Goal: Book appointment/travel/reservation

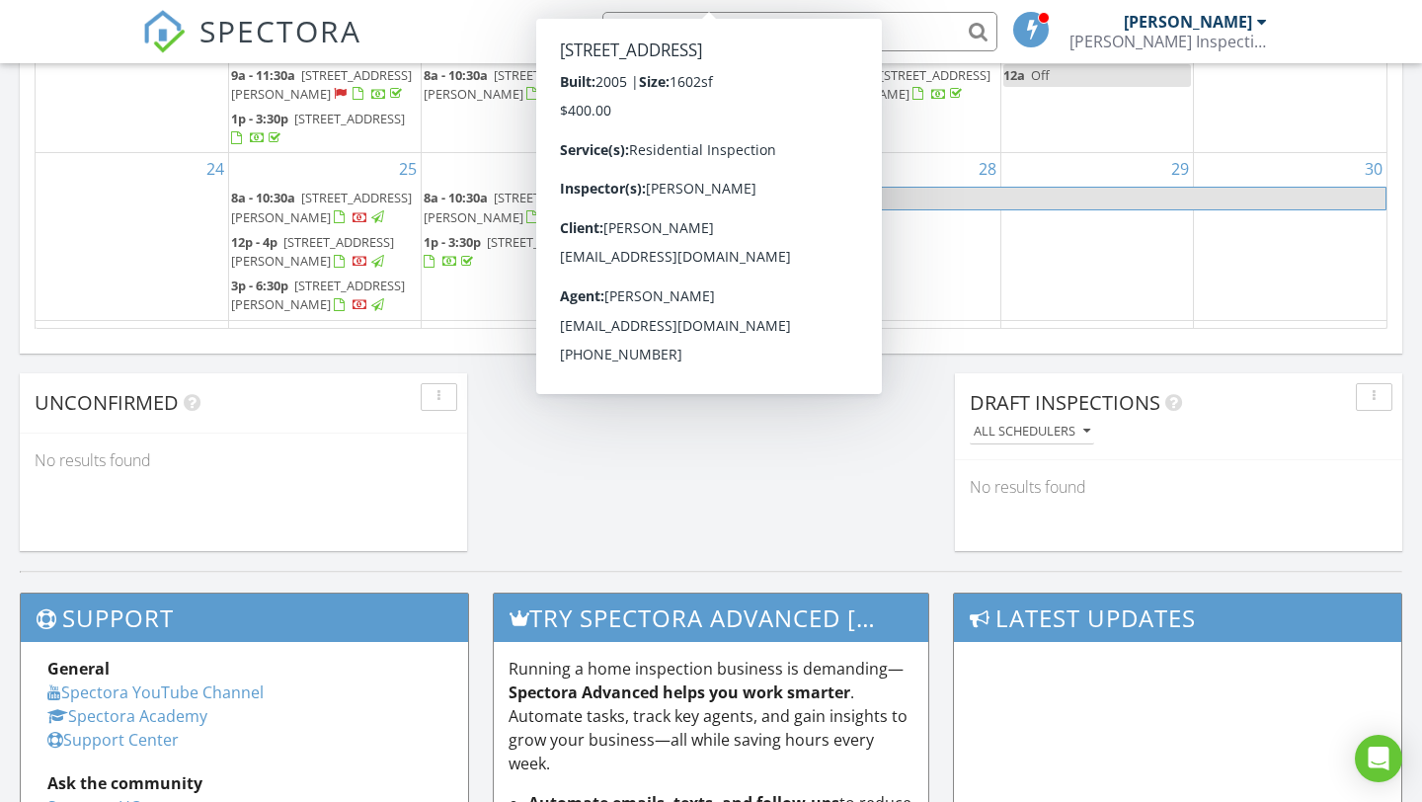
scroll to position [1639, 0]
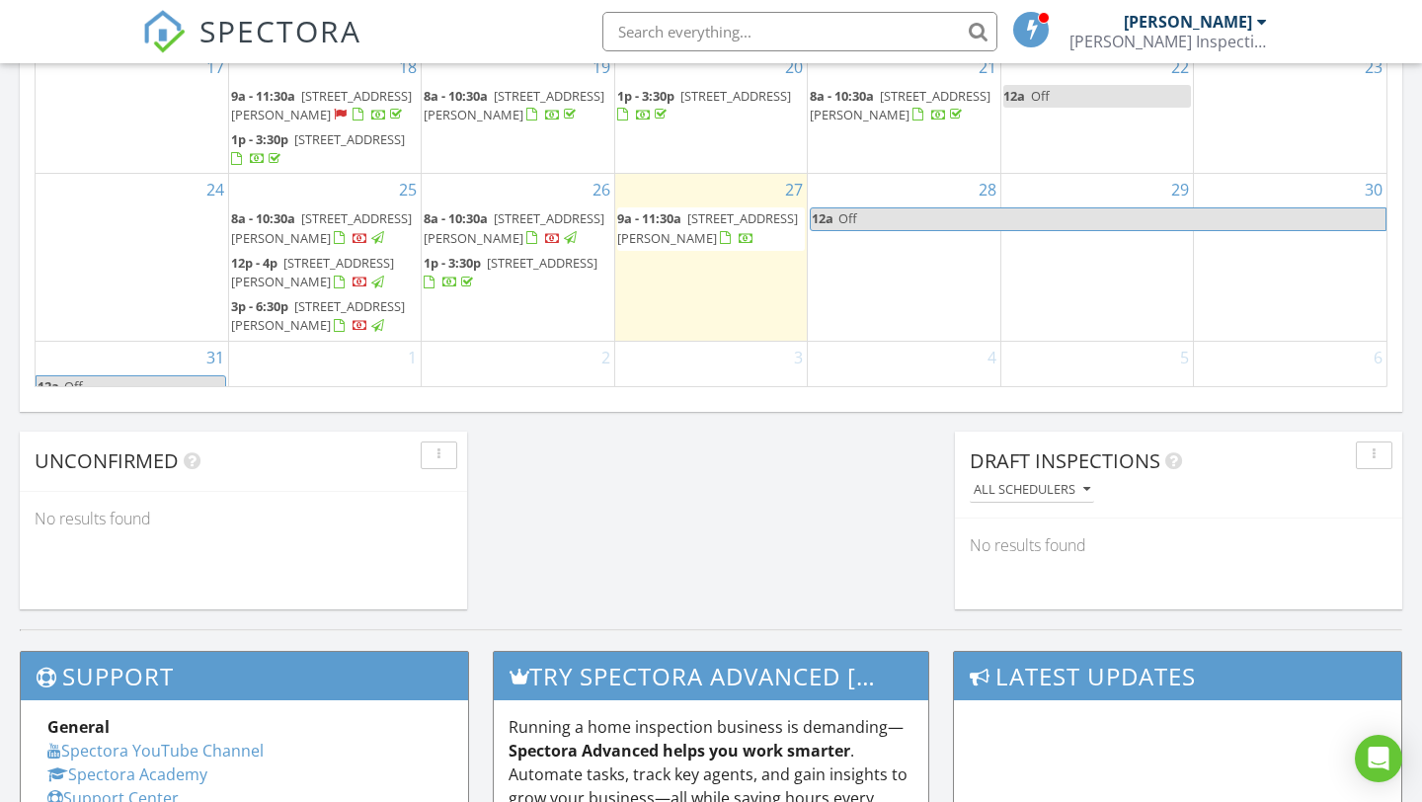
scroll to position [1587, 0]
click at [160, 375] on span "Off" at bounding box center [144, 385] width 162 height 21
select select "8"
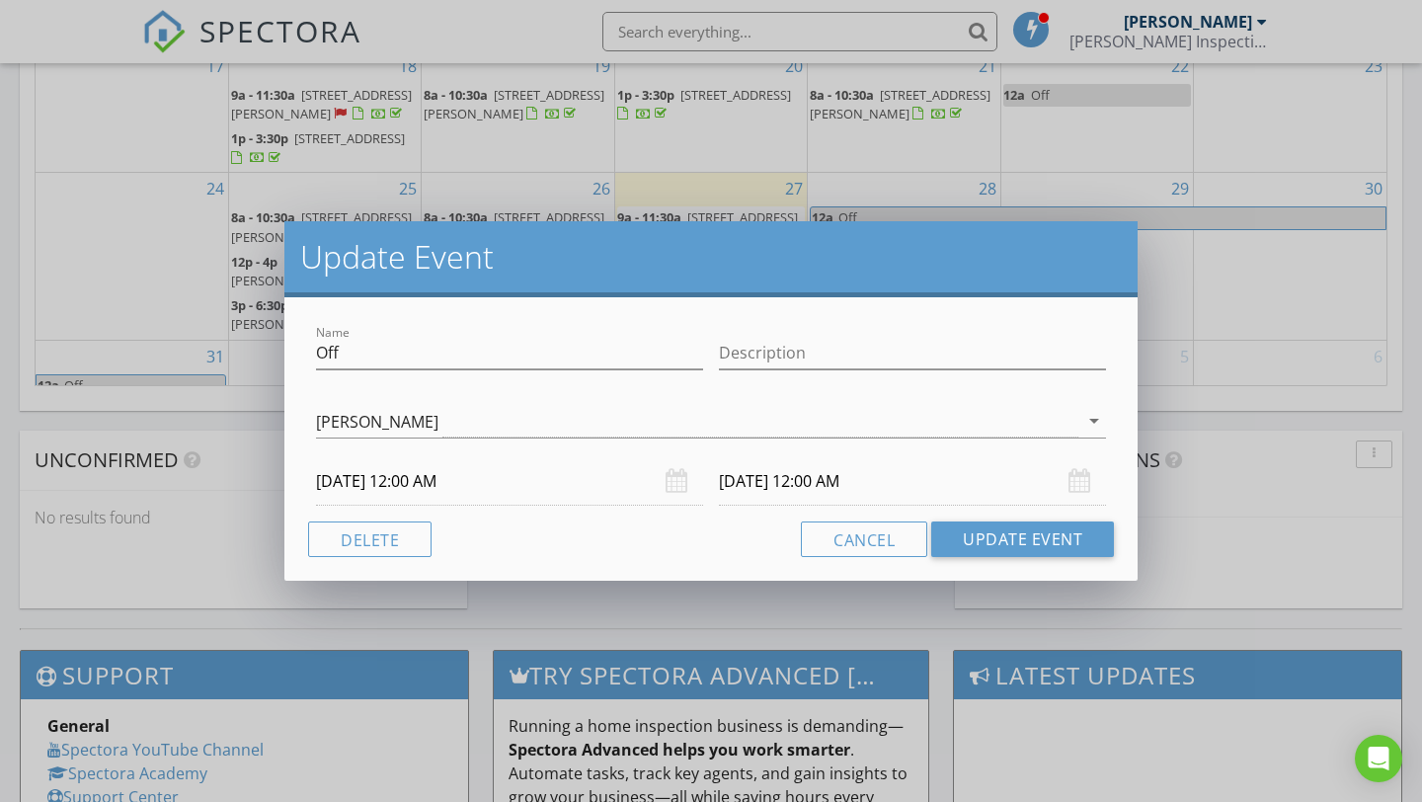
click at [834, 489] on input "[DATE] 12:00 AM" at bounding box center [912, 481] width 387 height 48
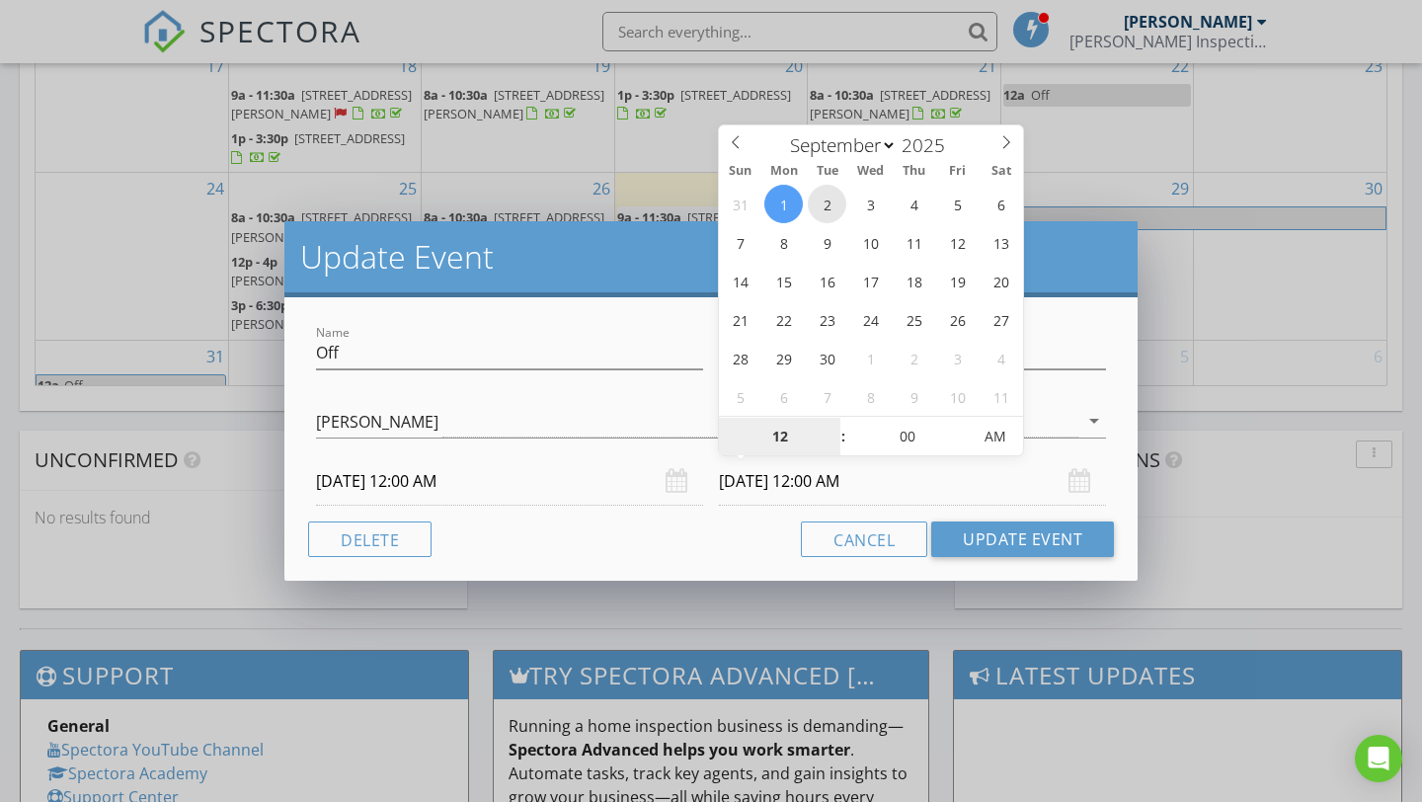
type input "[DATE] 12:00 AM"
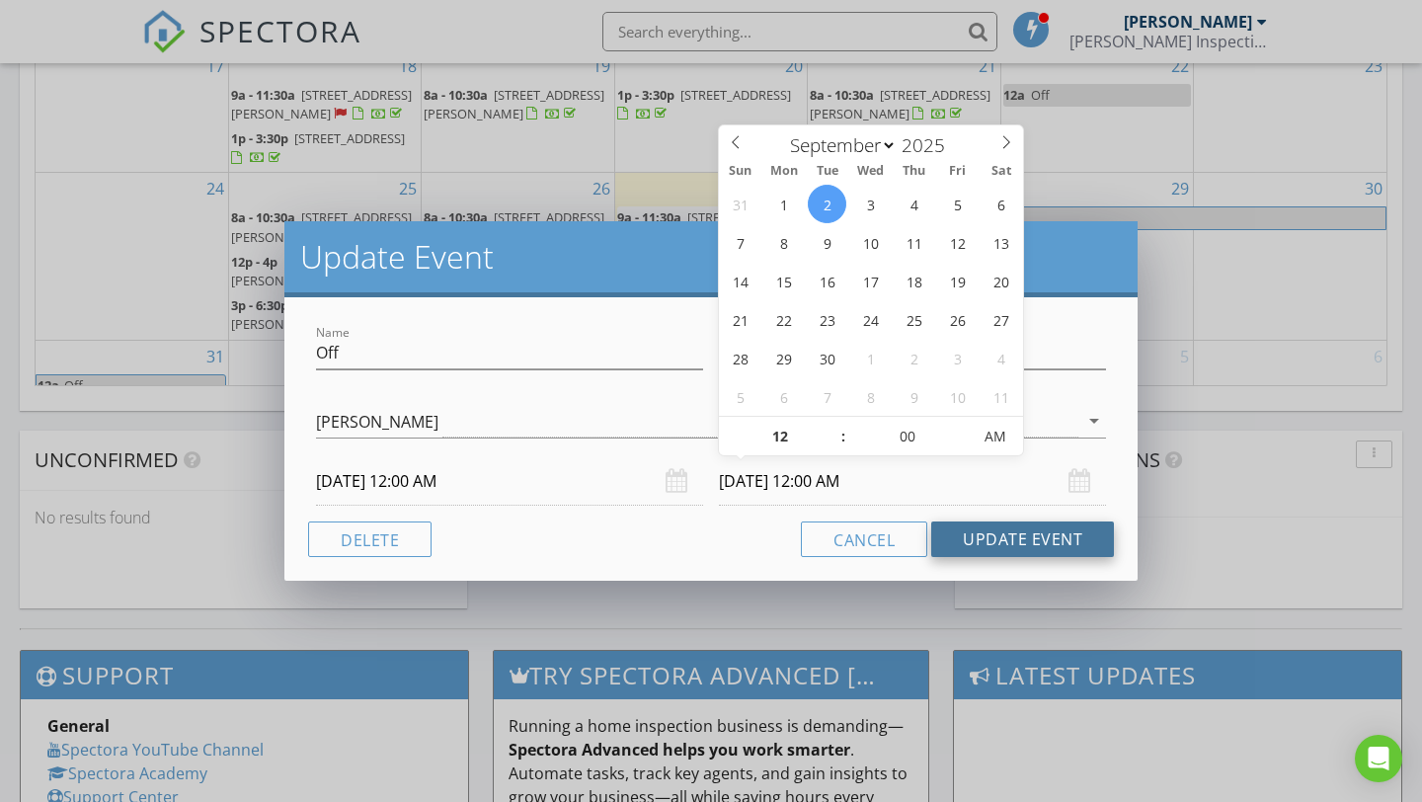
click at [1009, 547] on button "Update Event" at bounding box center [1022, 539] width 183 height 36
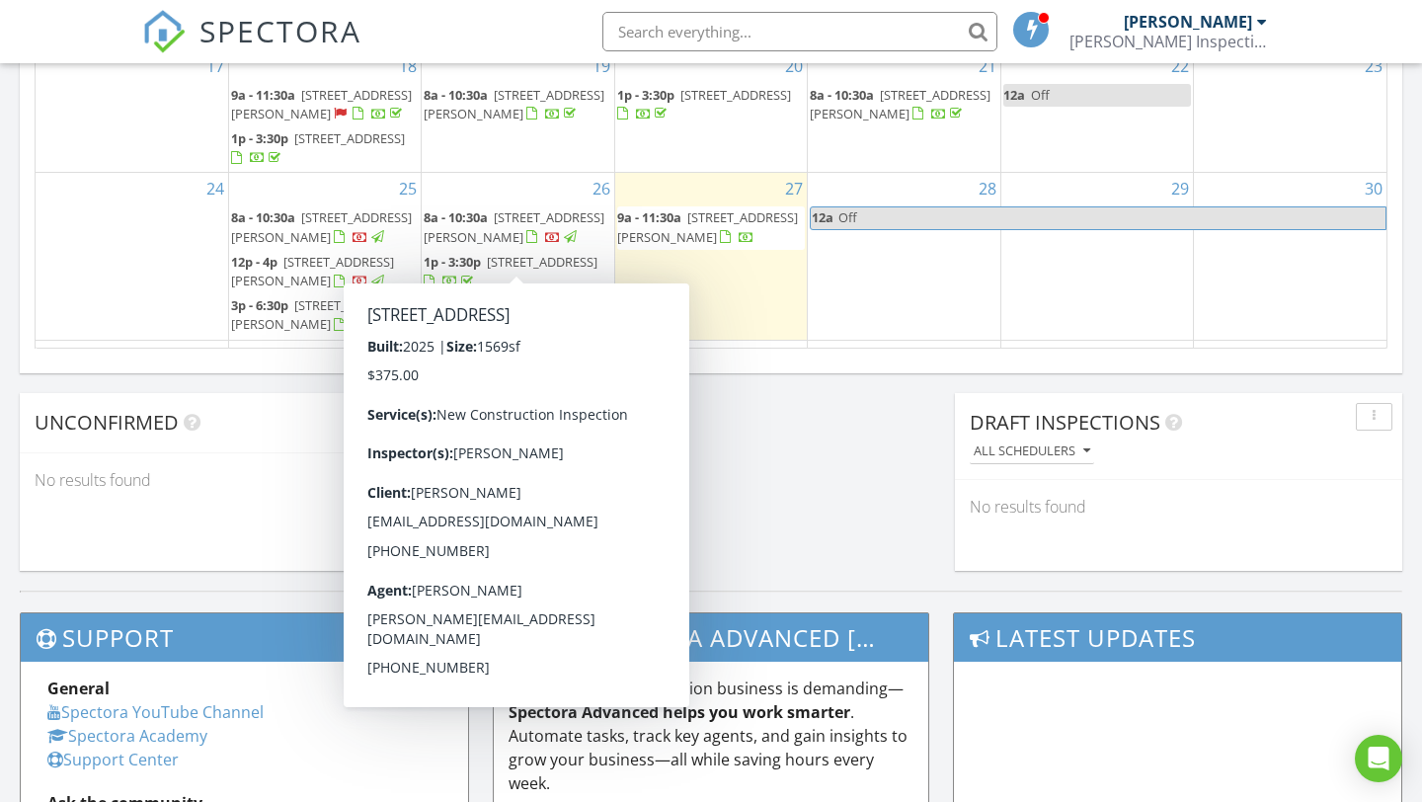
scroll to position [38, 0]
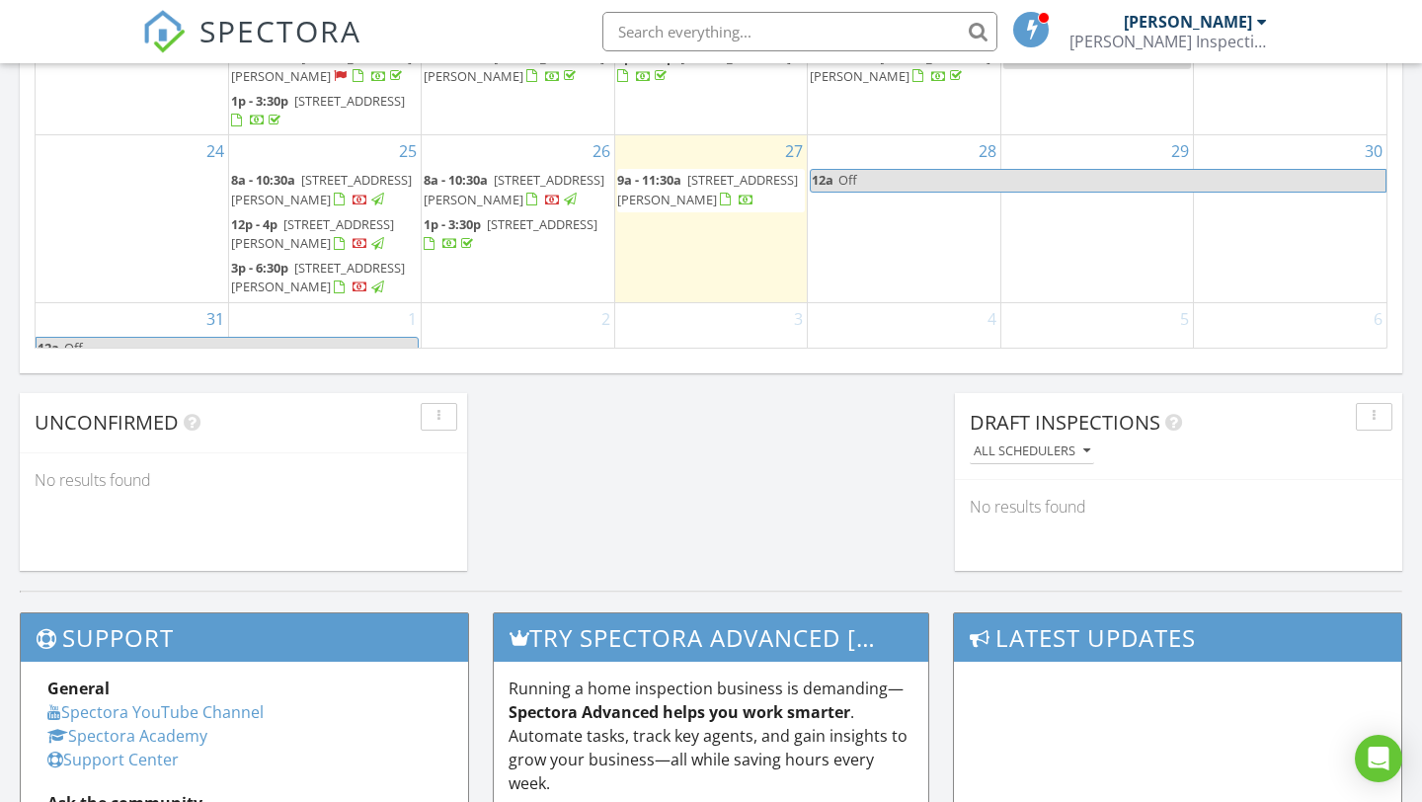
click at [542, 314] on div "2" at bounding box center [518, 335] width 192 height 64
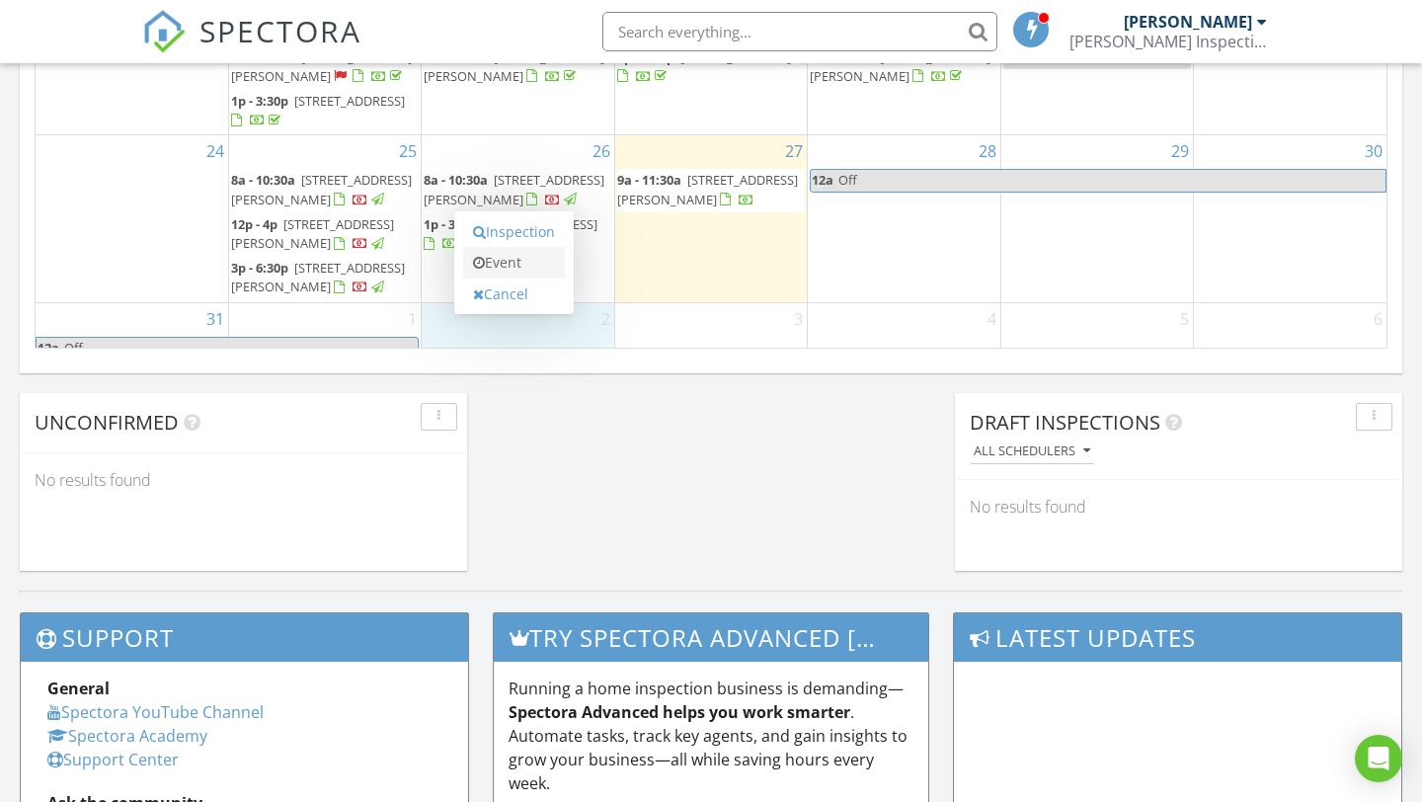
click at [517, 257] on link "Event" at bounding box center [514, 263] width 102 height 32
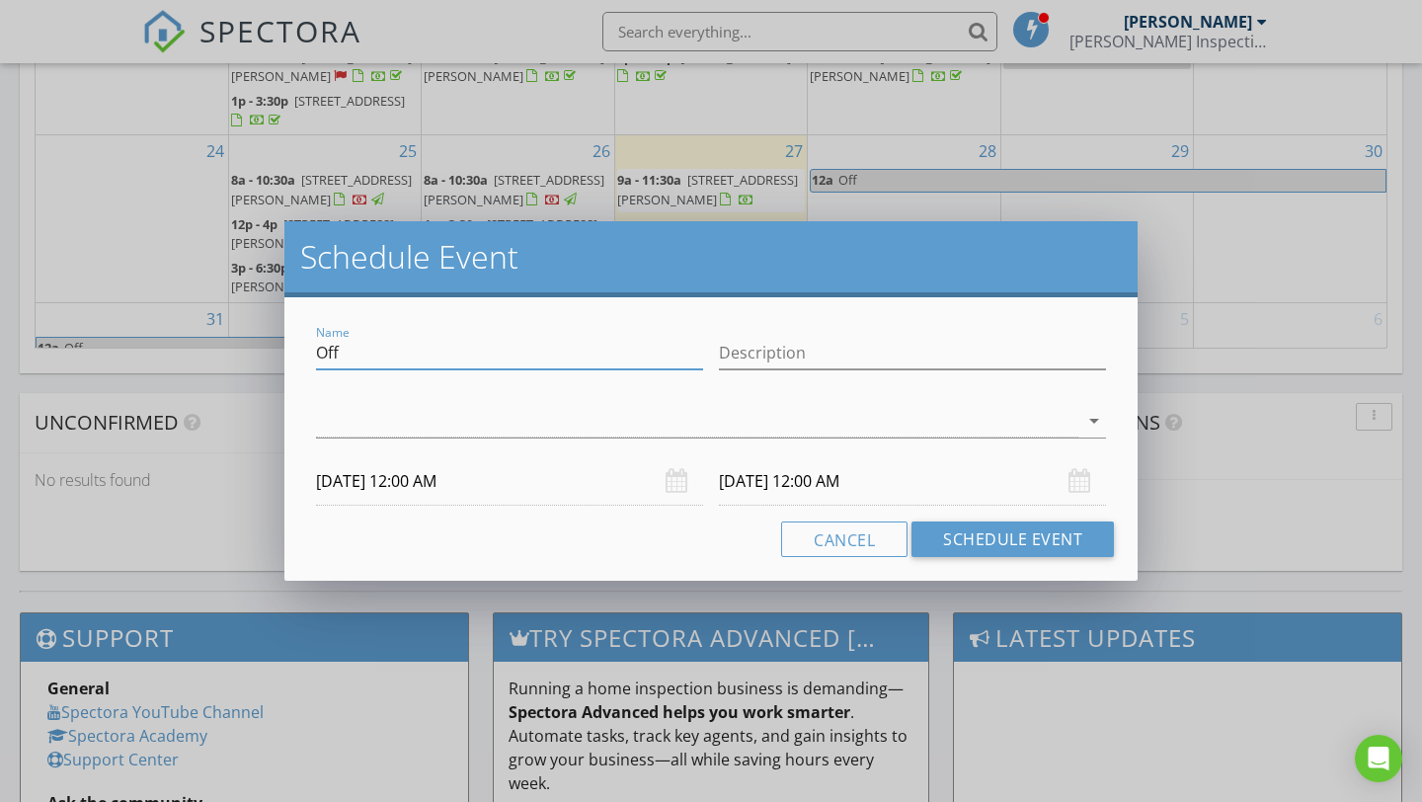
click at [413, 357] on input "Off" at bounding box center [509, 353] width 387 height 33
type input "O"
type input "[PERSON_NAME]"
click at [366, 431] on div at bounding box center [697, 421] width 762 height 33
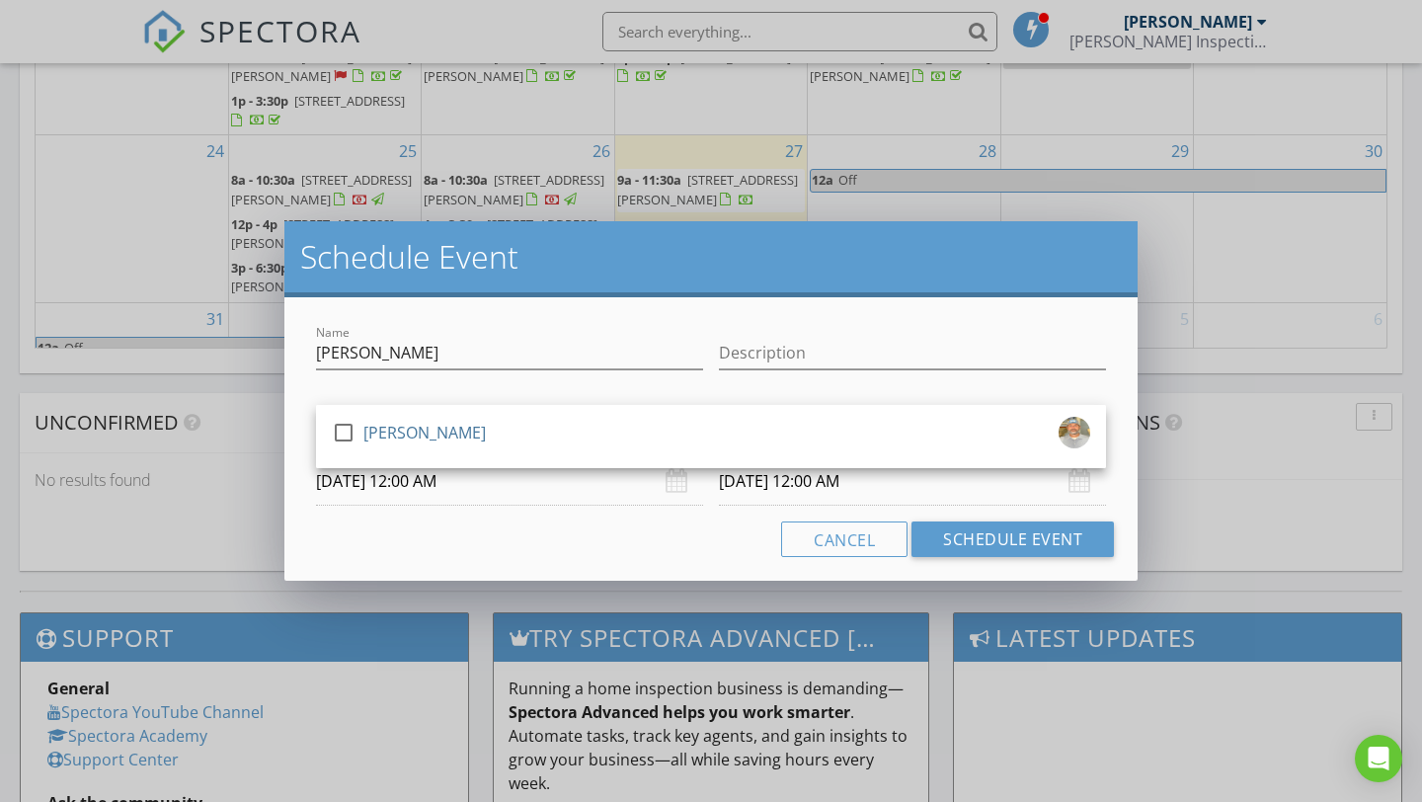
click at [366, 431] on div "[PERSON_NAME]" at bounding box center [424, 433] width 122 height 32
click at [433, 485] on input "[DATE] 12:00 AM" at bounding box center [509, 481] width 387 height 48
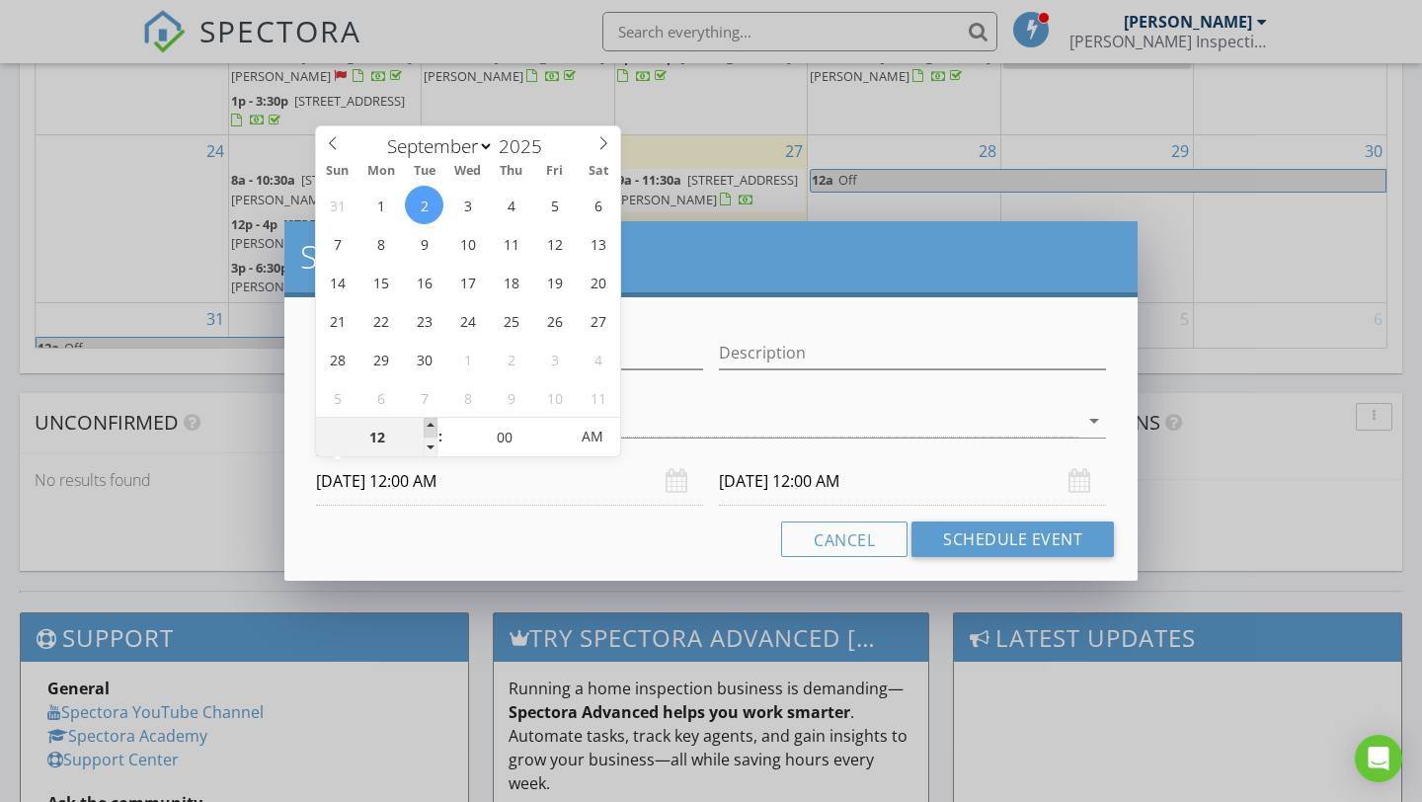
type input "01"
type input "[DATE] 1:00 AM"
click at [425, 432] on span at bounding box center [431, 428] width 14 height 20
type input "[DATE] 1:00 AM"
type input "[DATE] 1:00 PM"
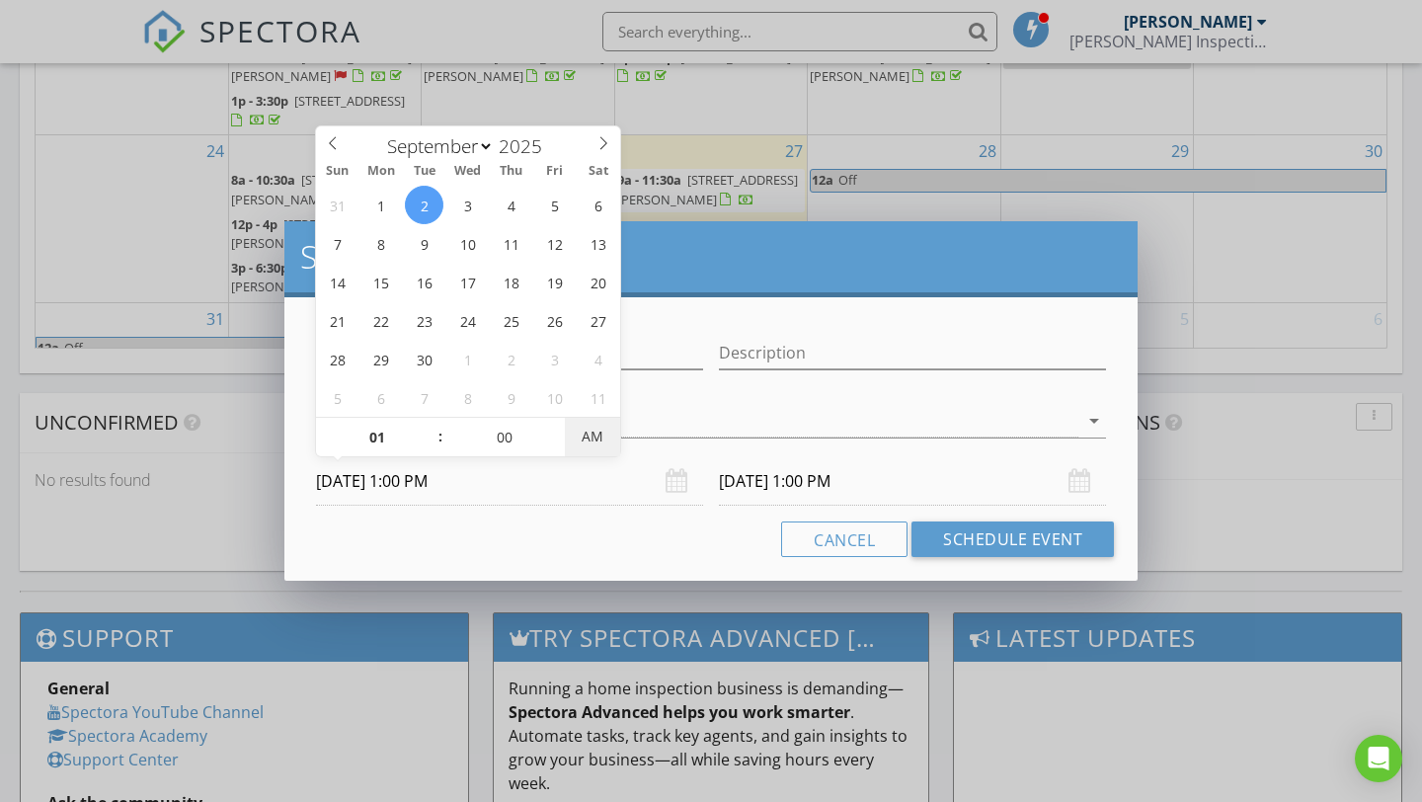
click at [604, 437] on span "AM" at bounding box center [592, 437] width 54 height 40
click at [816, 487] on input "[DATE] 1:00 PM" at bounding box center [912, 481] width 387 height 48
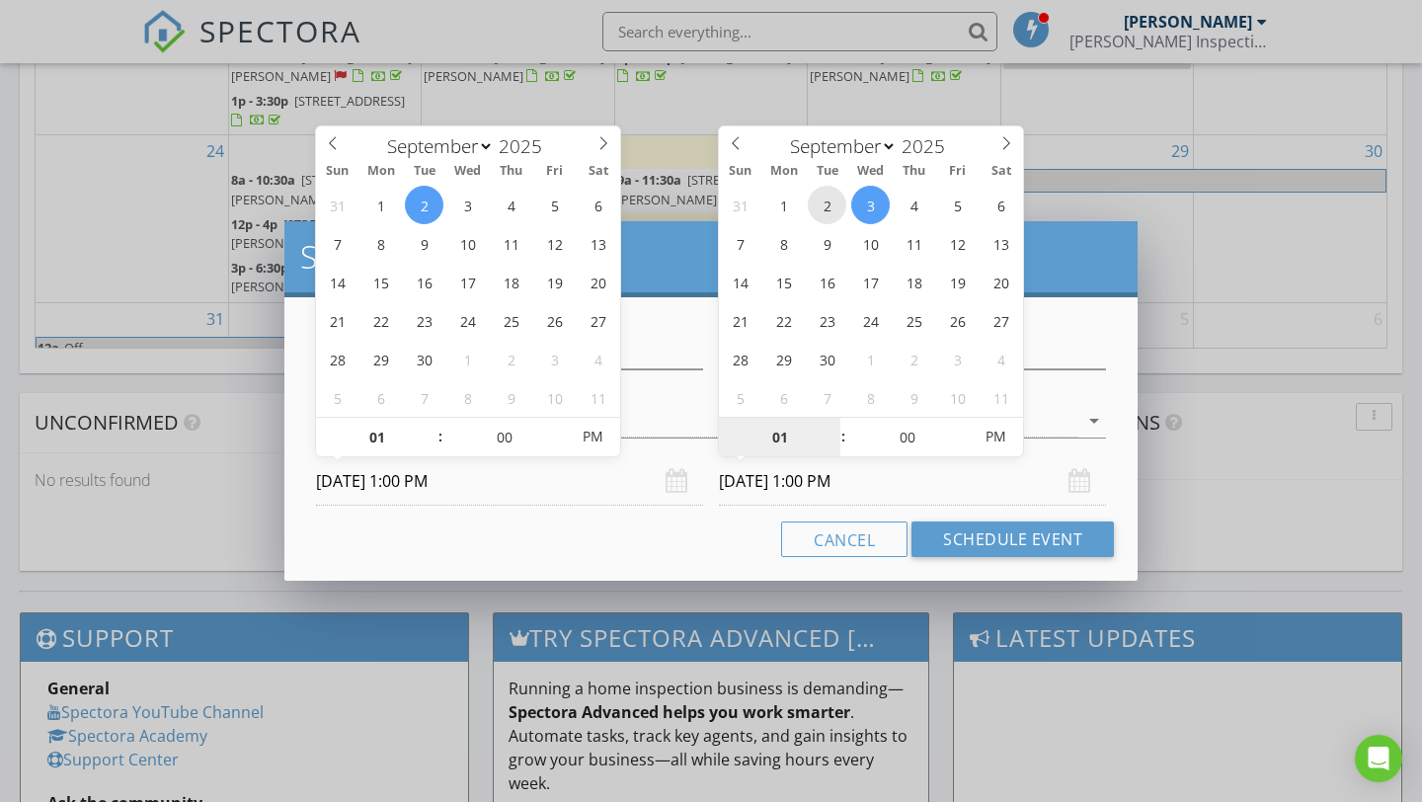
type input "[DATE] 1:00 PM"
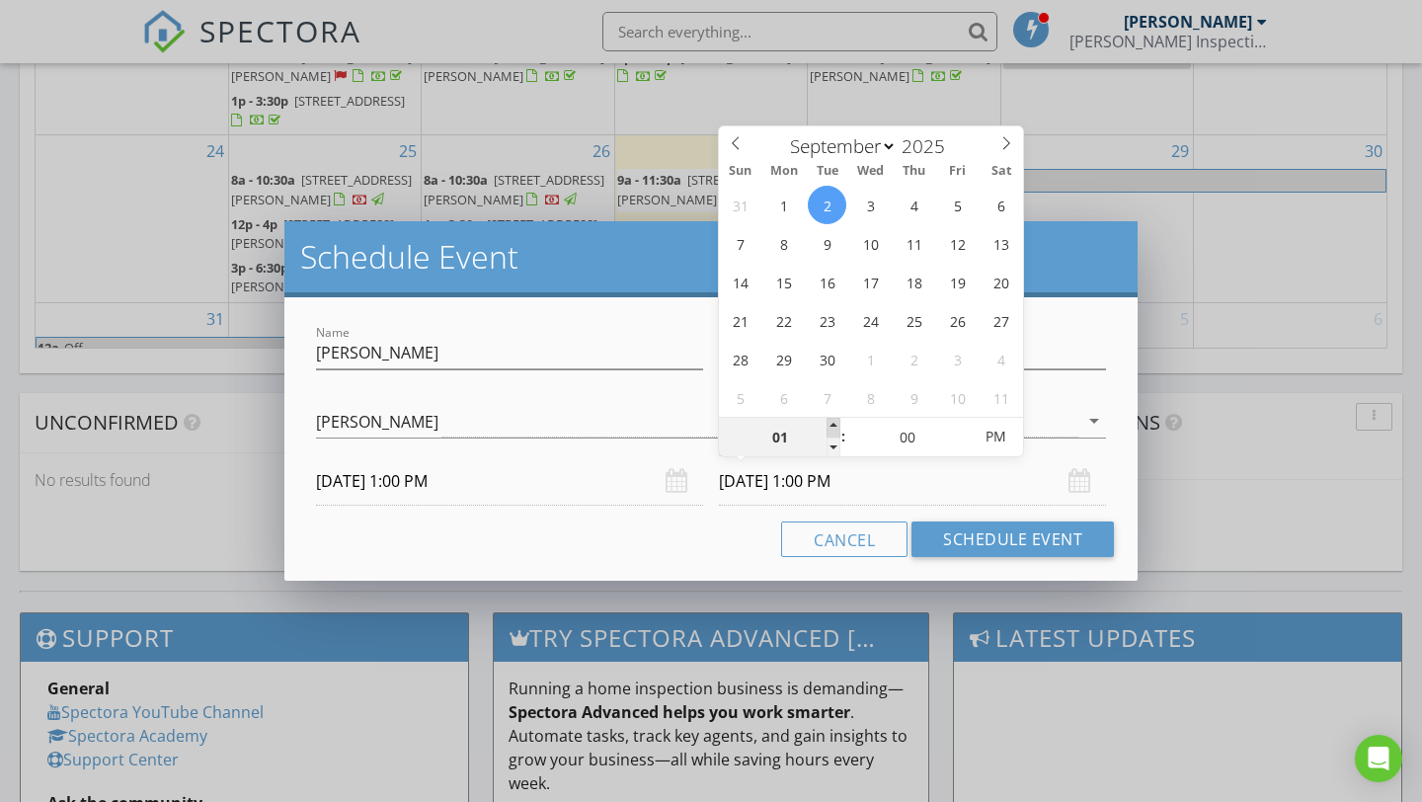
type input "02"
type input "[DATE] 2:00 PM"
click at [829, 420] on span at bounding box center [834, 428] width 14 height 20
type input "03"
type input "[DATE] 3:00 PM"
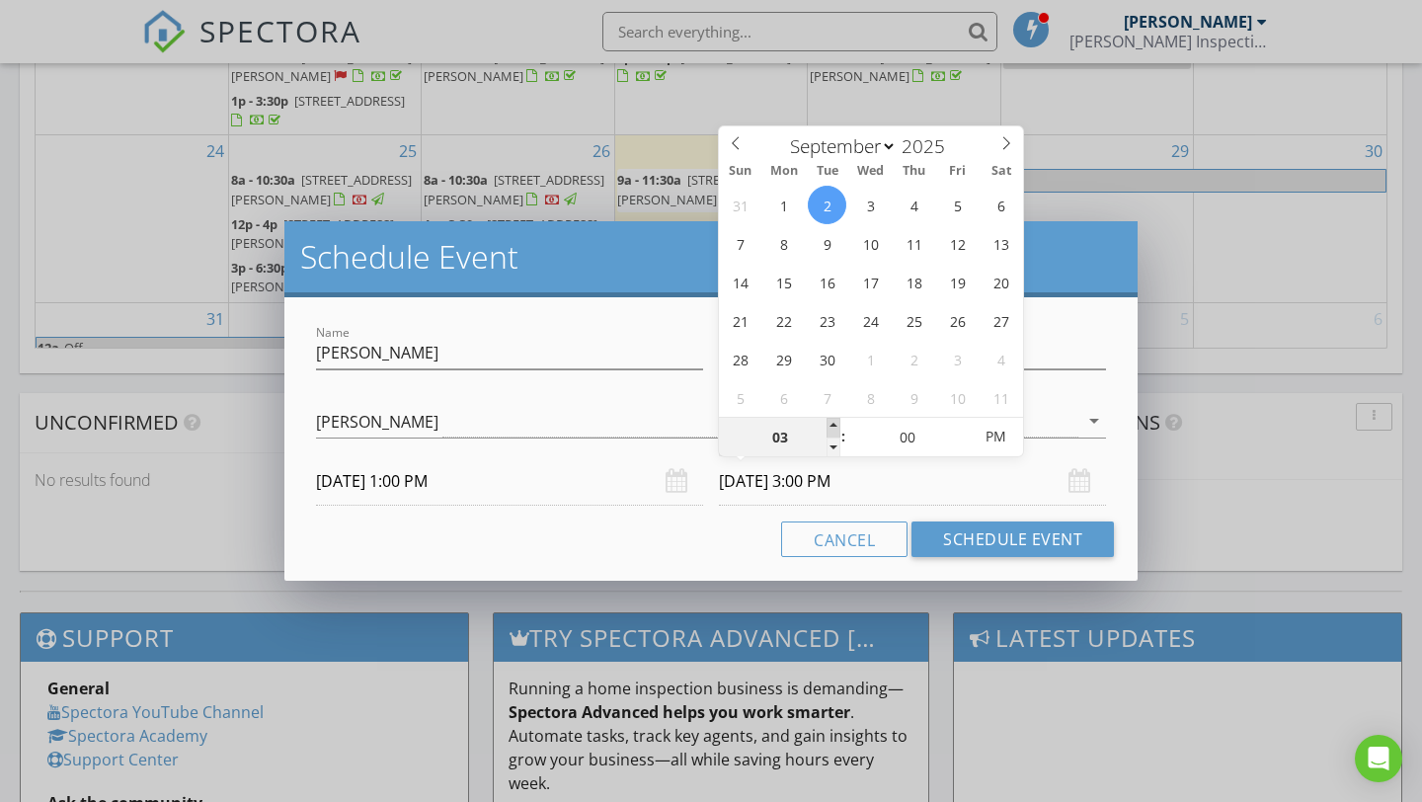
click at [829, 420] on span at bounding box center [834, 428] width 14 height 20
type input "04"
type input "[DATE] 4:00 PM"
click at [829, 420] on span at bounding box center [834, 428] width 14 height 20
type input "05"
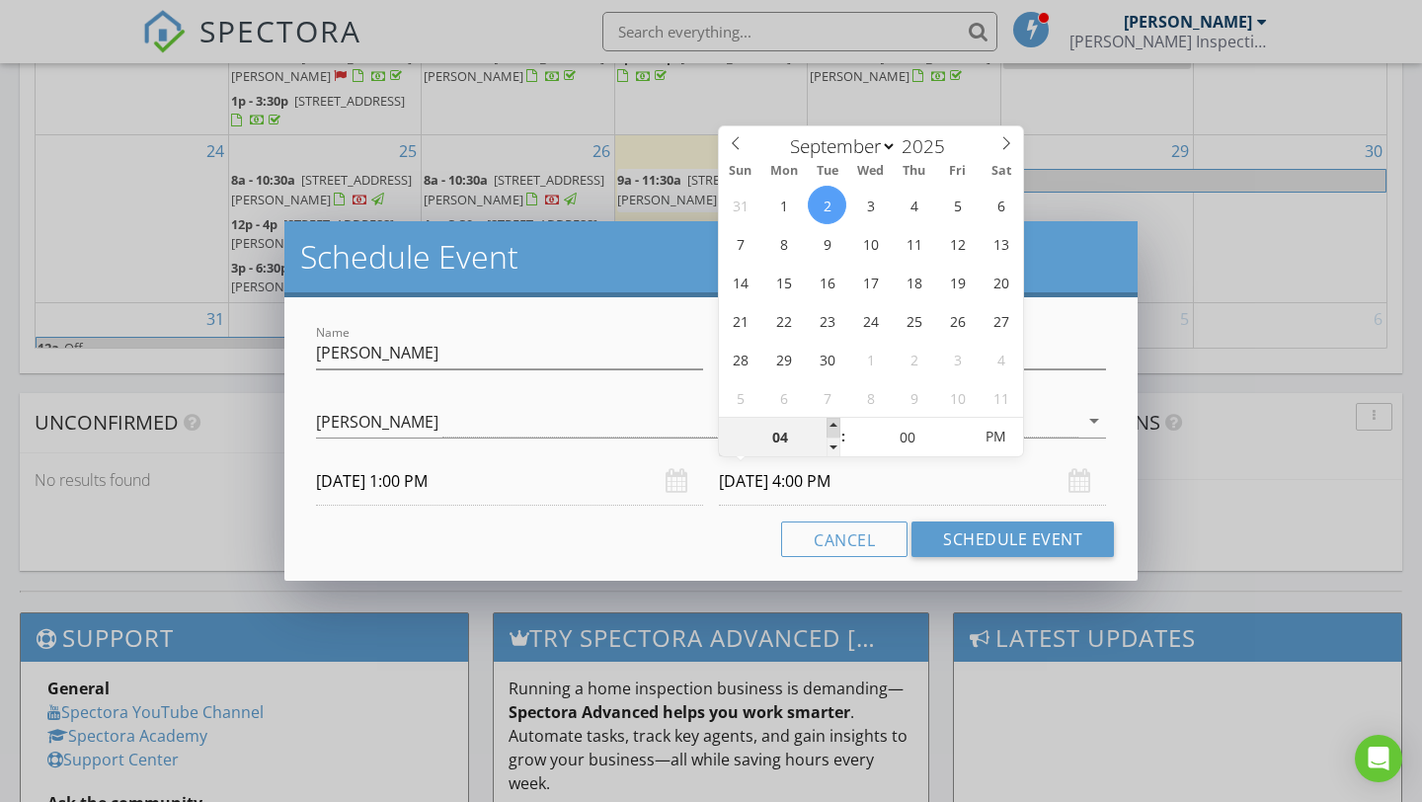
type input "[DATE] 5:00 PM"
click at [829, 420] on span at bounding box center [834, 428] width 14 height 20
click at [952, 549] on button "Schedule Event" at bounding box center [1013, 539] width 202 height 36
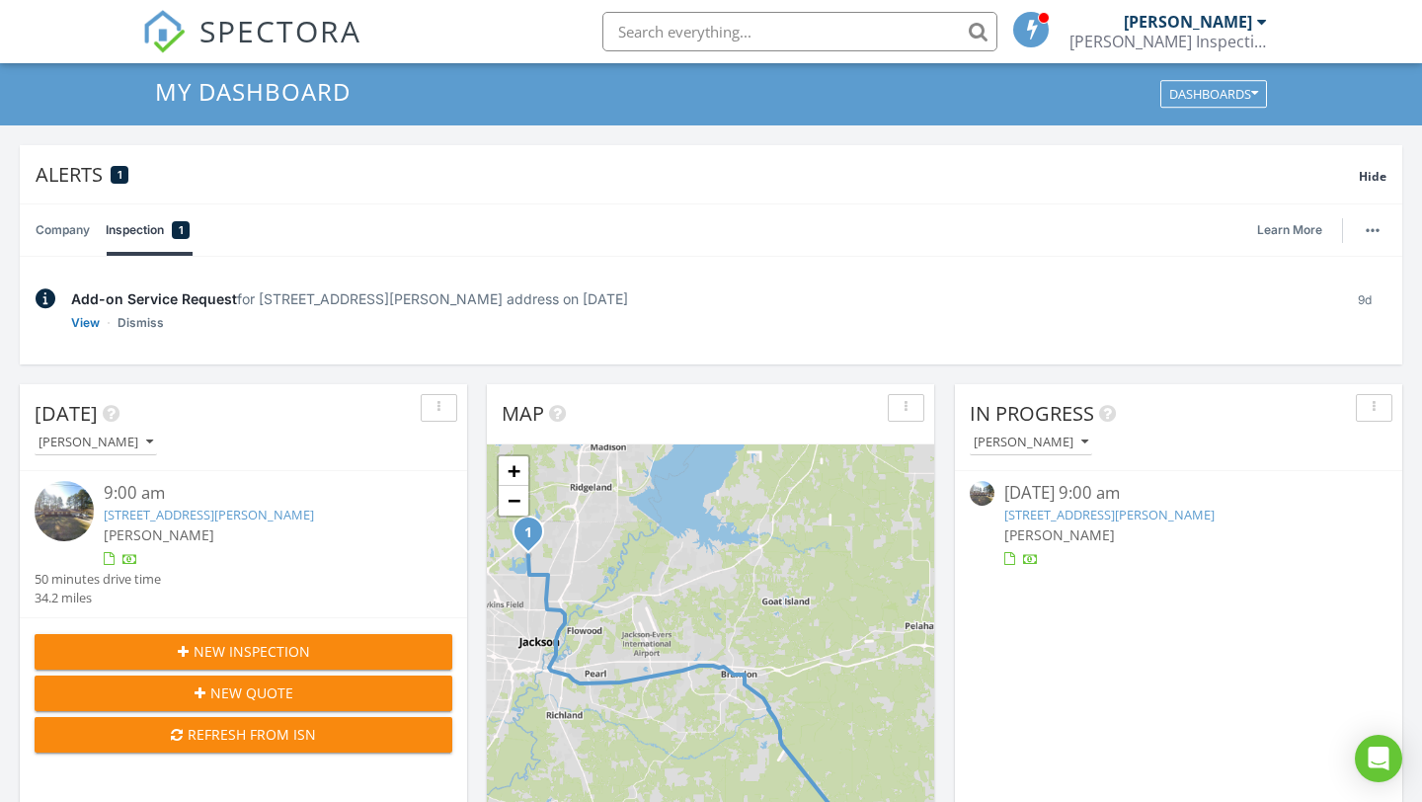
scroll to position [50, 0]
